Goal: Task Accomplishment & Management: Use online tool/utility

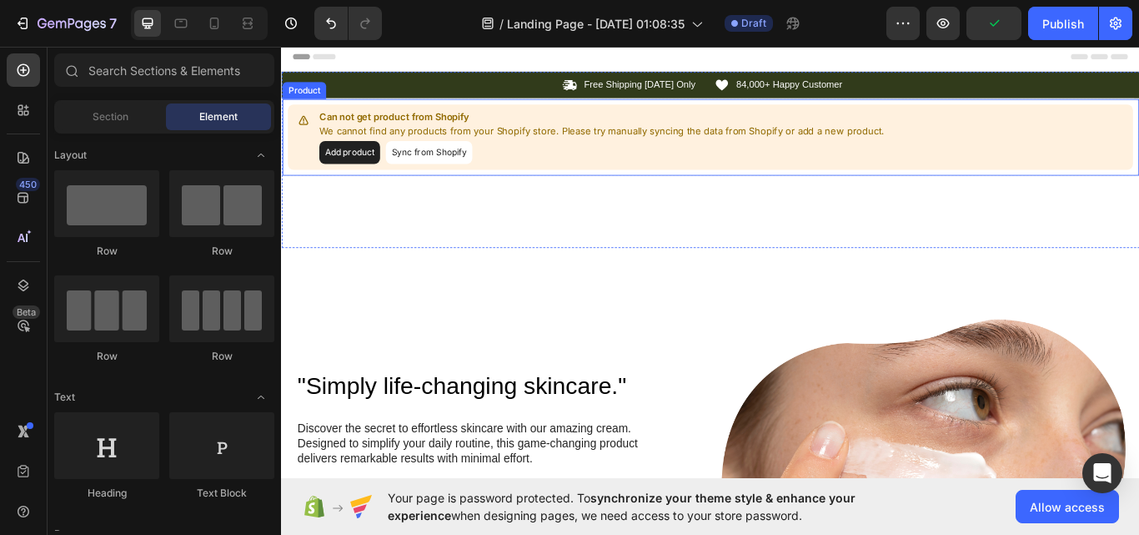
click at [375, 173] on button "Add product" at bounding box center [360, 171] width 71 height 27
click at [438, 176] on button "Sync from Shopify" at bounding box center [453, 171] width 101 height 27
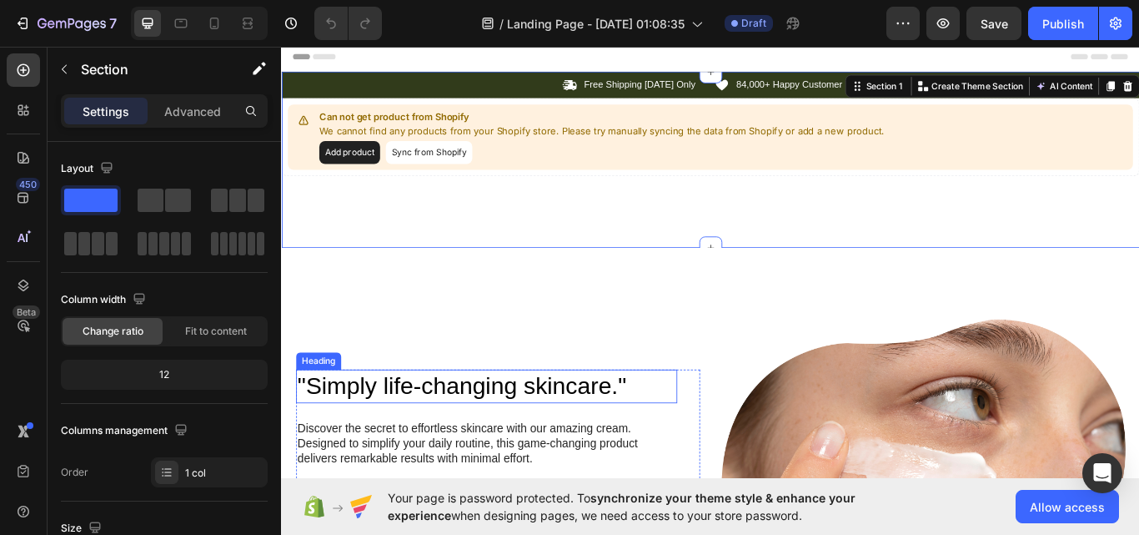
drag, startPoint x: 722, startPoint y: 320, endPoint x: 705, endPoint y: 293, distance: 32.6
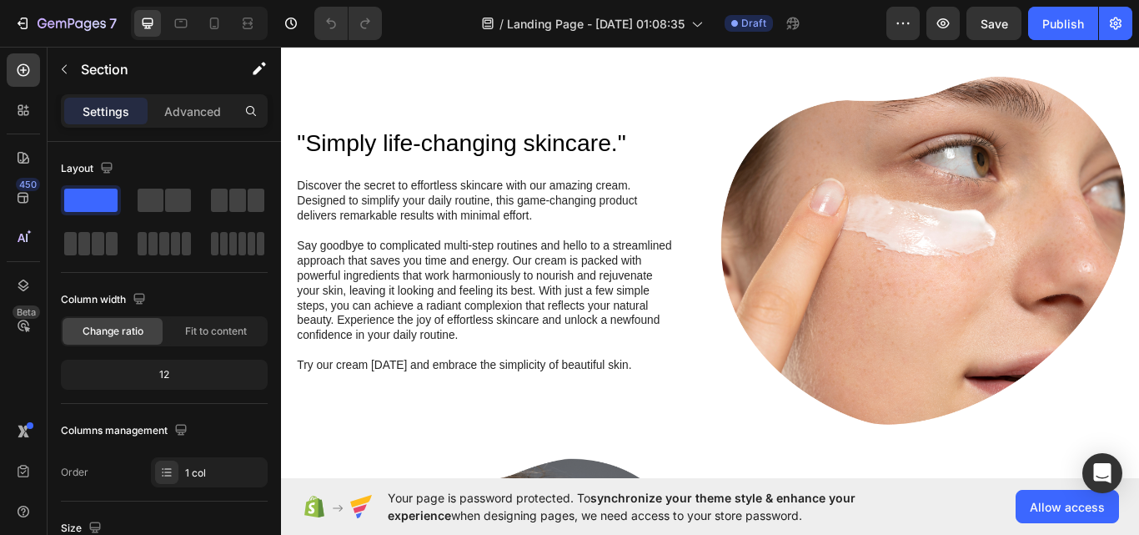
scroll to position [510, 0]
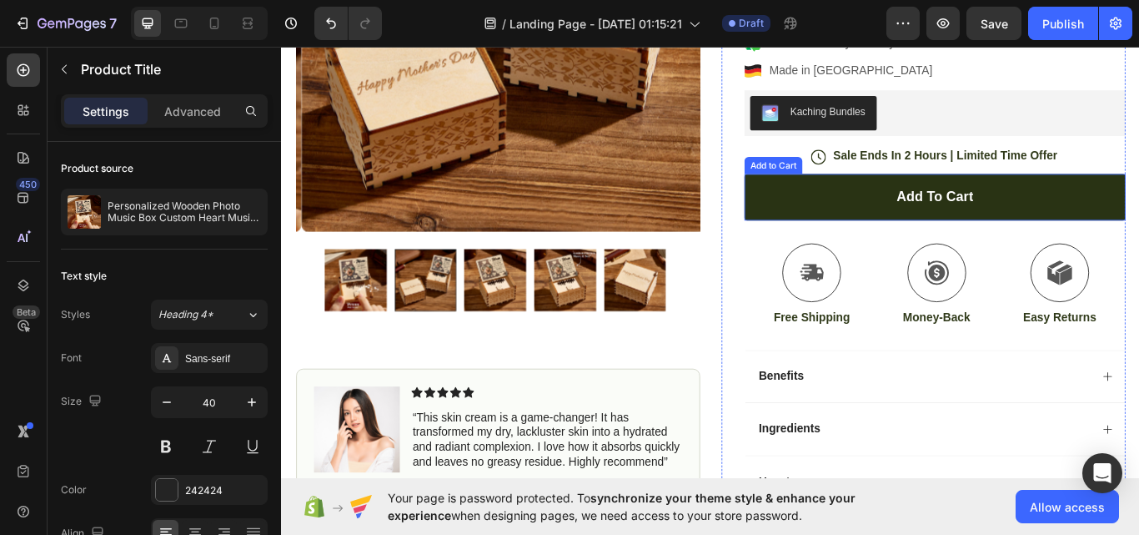
scroll to position [549, 0]
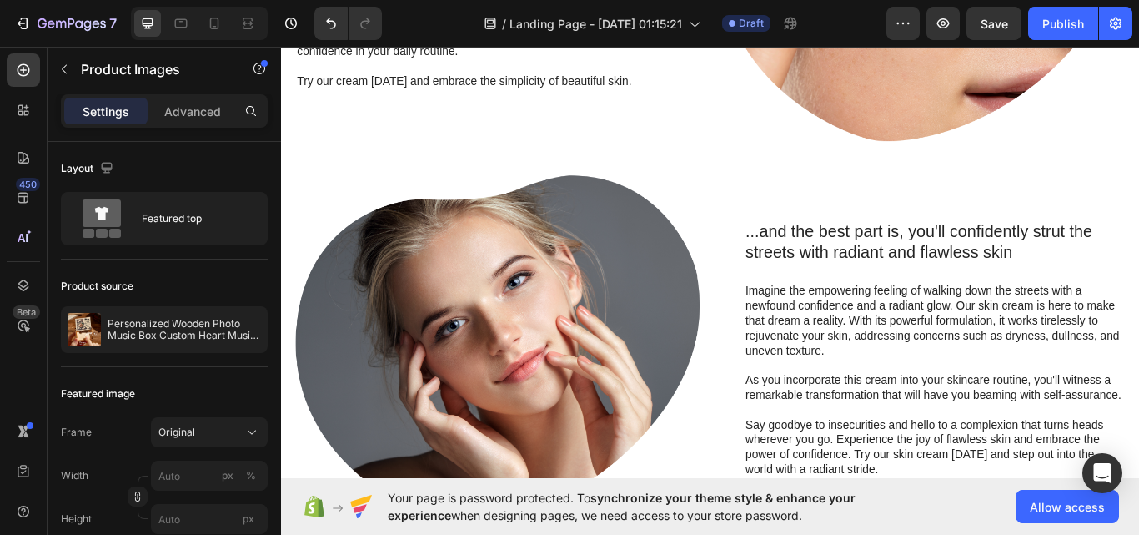
drag, startPoint x: 582, startPoint y: 334, endPoint x: 569, endPoint y: 368, distance: 36.7
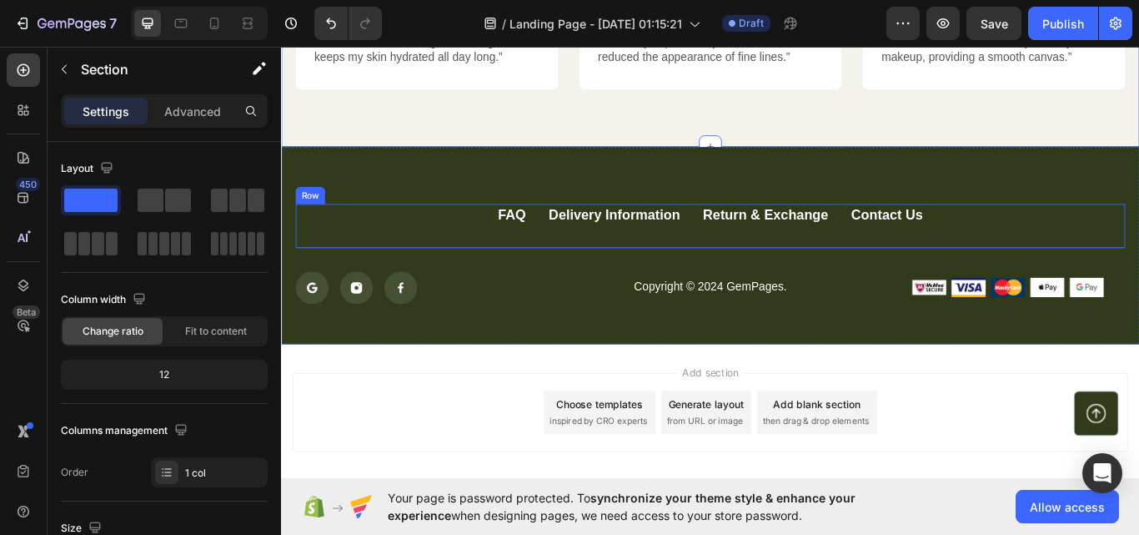
scroll to position [4517, 0]
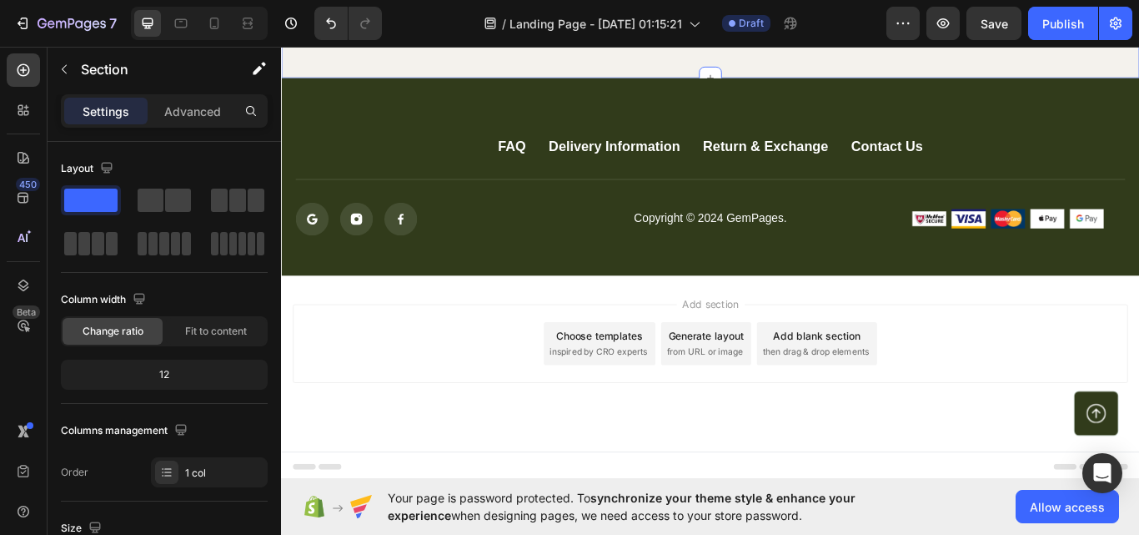
drag, startPoint x: 478, startPoint y: 197, endPoint x: 461, endPoint y: 316, distance: 120.4
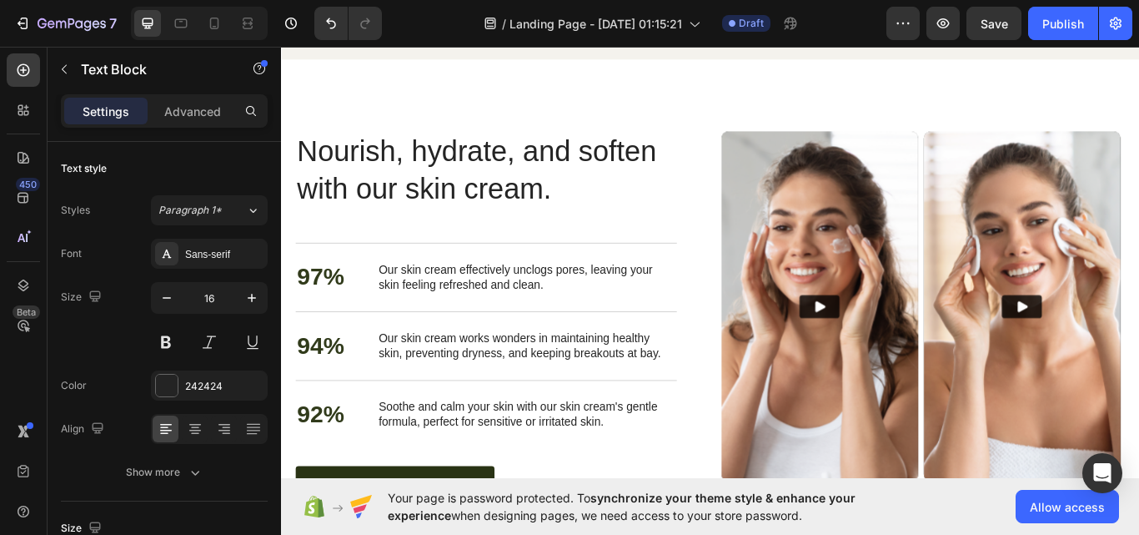
scroll to position [1992, 0]
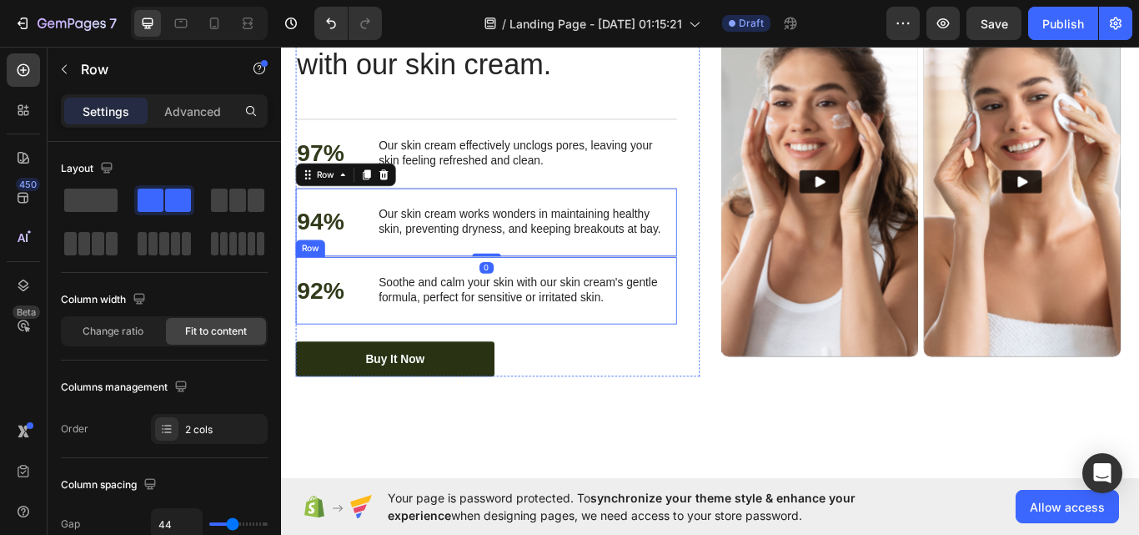
drag, startPoint x: 448, startPoint y: 295, endPoint x: 434, endPoint y: 285, distance: 16.7
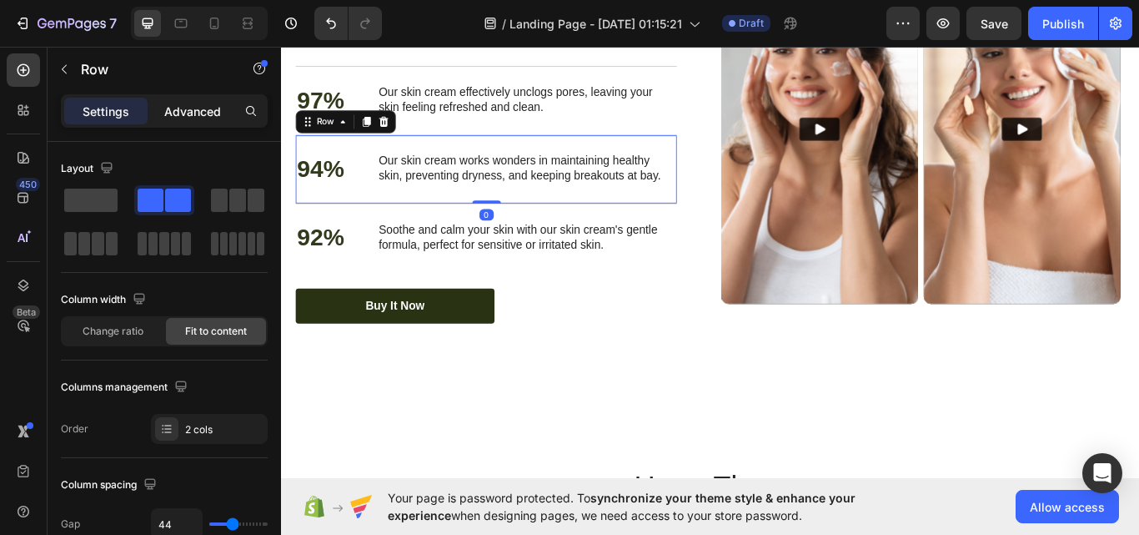
click at [183, 113] on p "Advanced" at bounding box center [192, 112] width 57 height 18
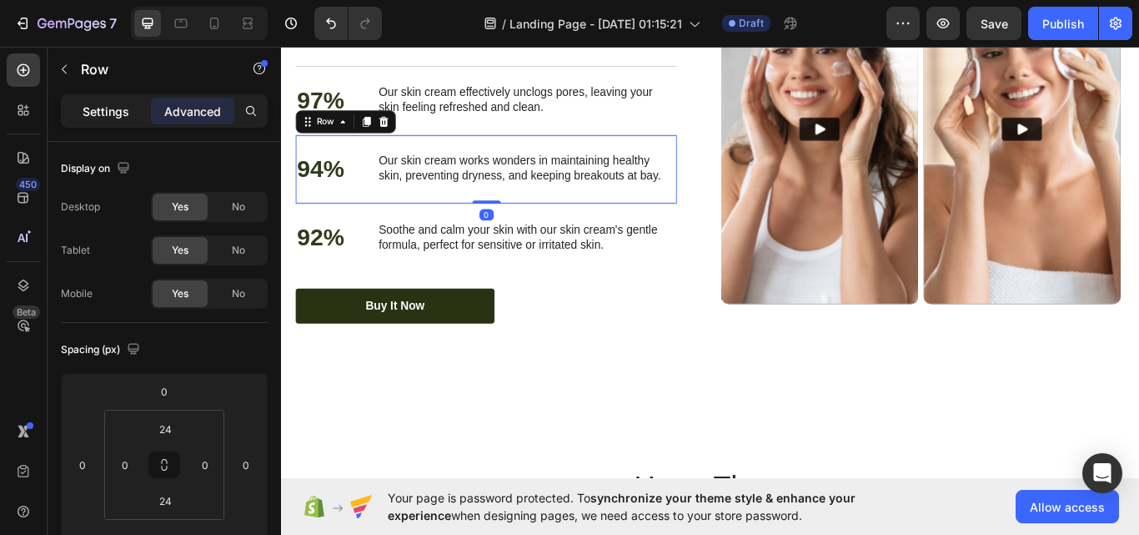
click at [141, 122] on div "Settings" at bounding box center [105, 111] width 83 height 27
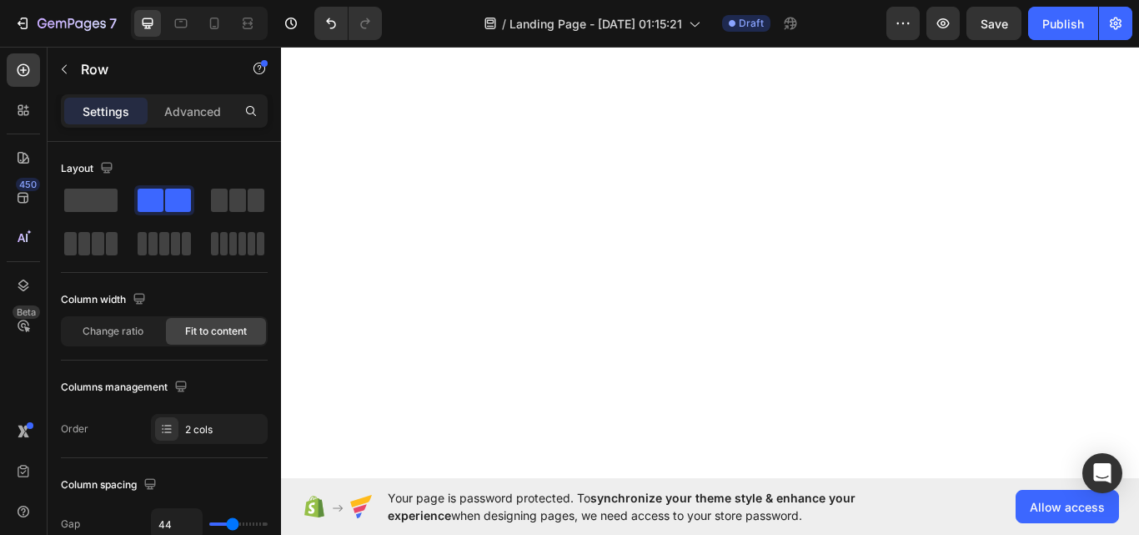
scroll to position [0, 0]
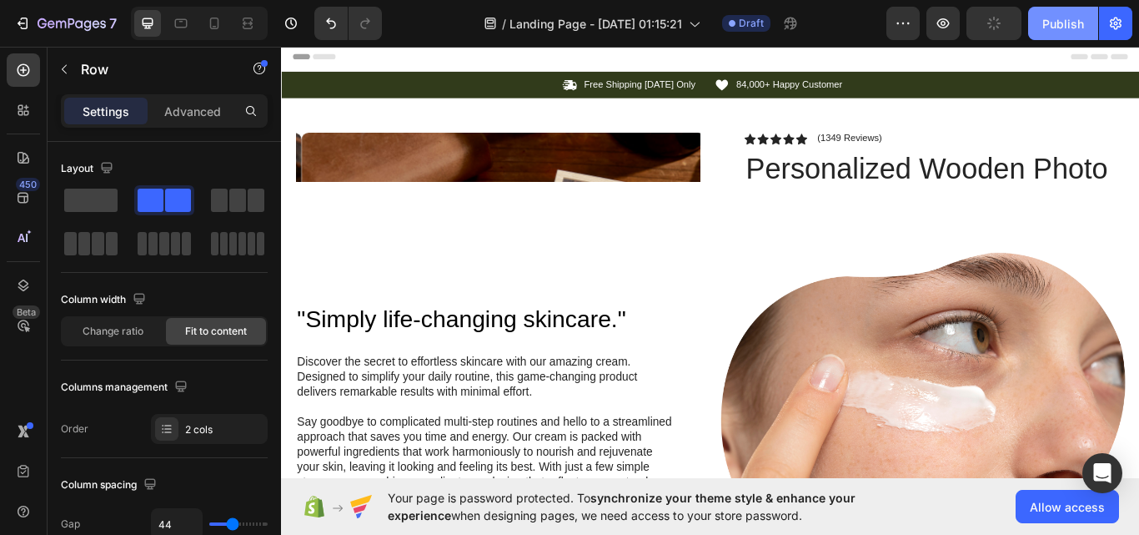
click at [1087, 16] on button "Publish" at bounding box center [1063, 23] width 70 height 33
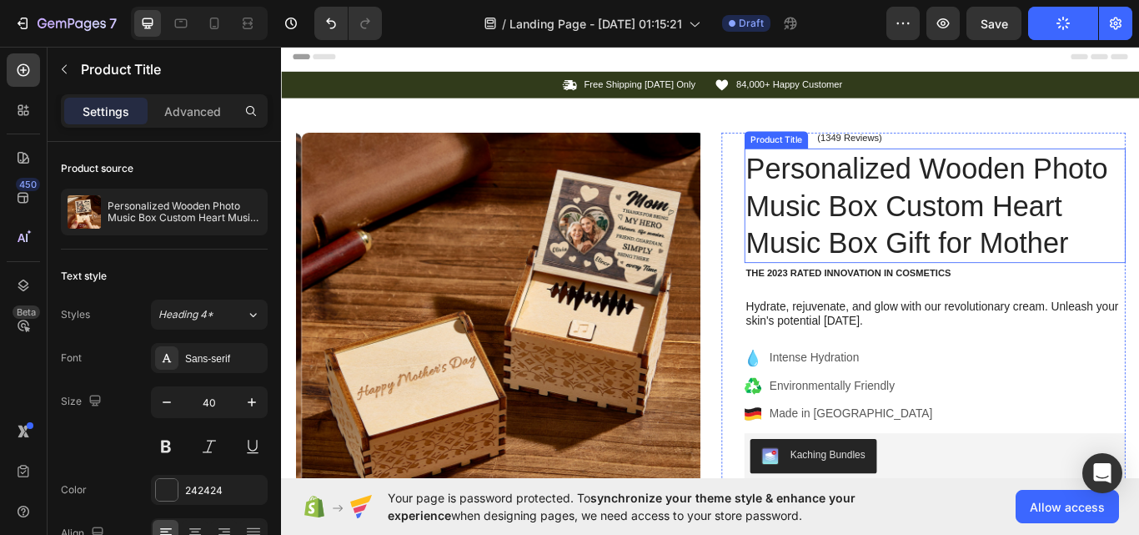
click at [907, 264] on h1 "Personalized Wooden Photo Music Box Custom Heart Music Box Gift for Mother" at bounding box center [1043, 232] width 444 height 133
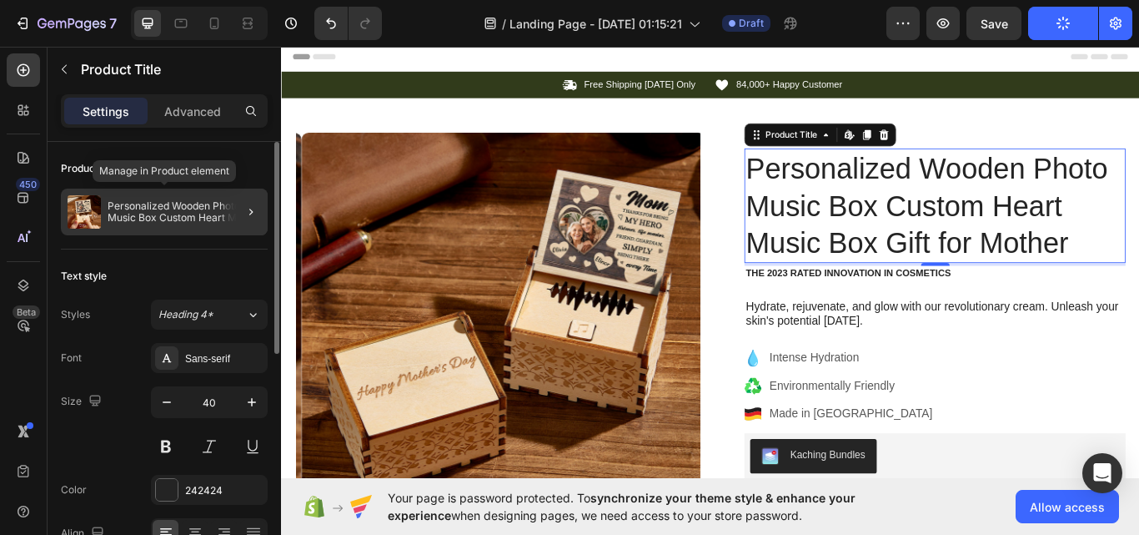
click at [181, 218] on p "Personalized Wooden Photo Music Box Custom Heart Music Box Gift for Mother" at bounding box center [184, 211] width 153 height 23
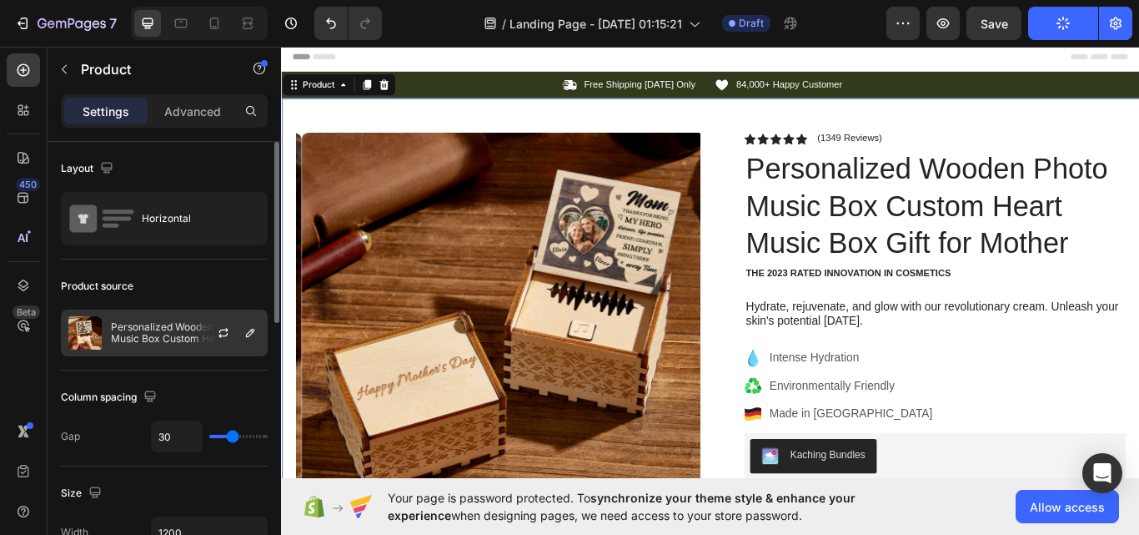
drag, startPoint x: 133, startPoint y: 143, endPoint x: 139, endPoint y: 334, distance: 191.1
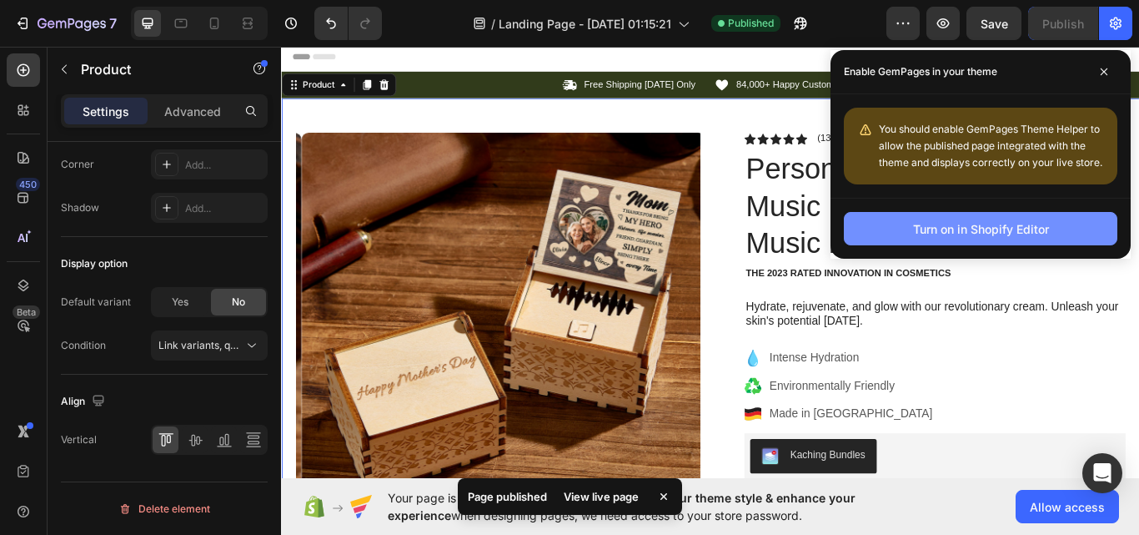
click at [992, 227] on div "Turn on in Shopify Editor" at bounding box center [981, 229] width 136 height 18
